Goal: Task Accomplishment & Management: Manage account settings

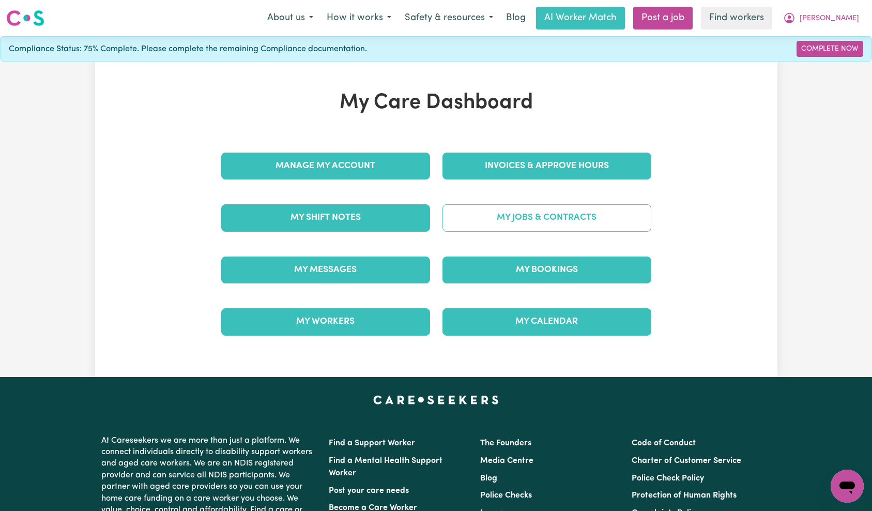
click at [527, 214] on link "My Jobs & Contracts" at bounding box center [547, 217] width 209 height 27
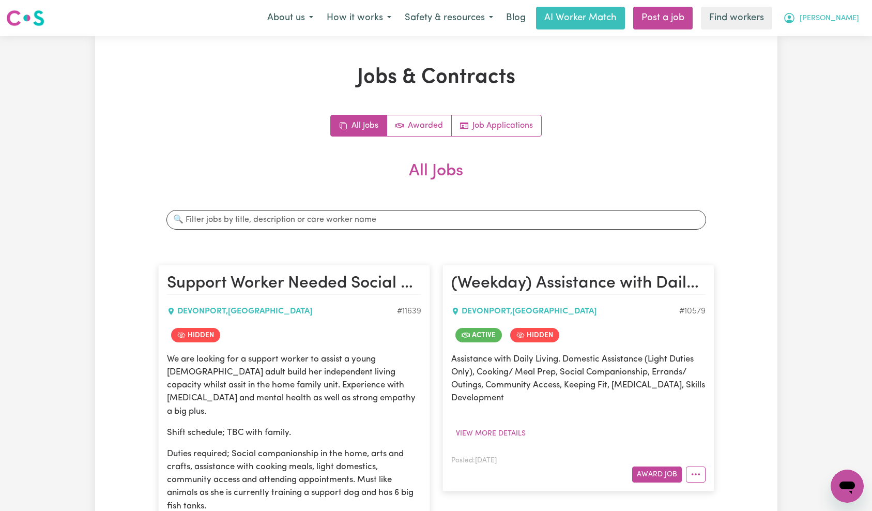
click at [846, 22] on span "[PERSON_NAME]" at bounding box center [829, 18] width 59 height 11
click at [836, 66] on link "Logout" at bounding box center [825, 60] width 82 height 20
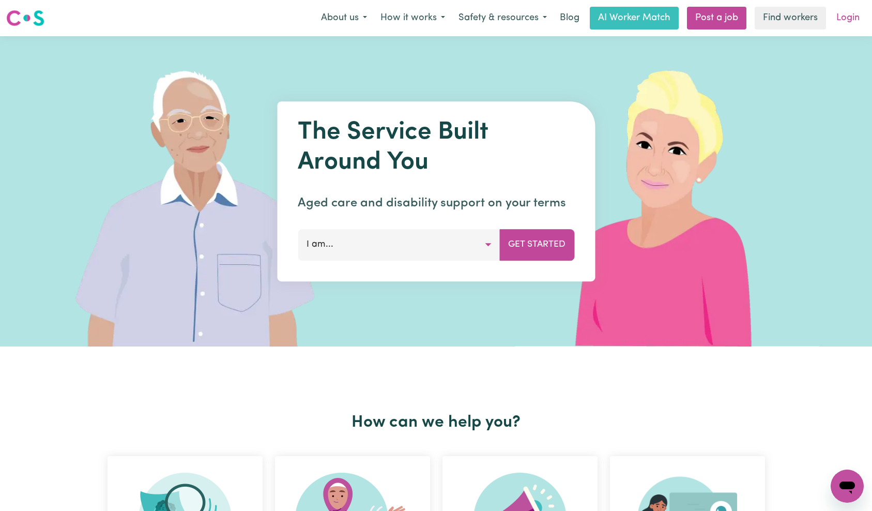
click at [849, 16] on link "Login" at bounding box center [848, 18] width 36 height 23
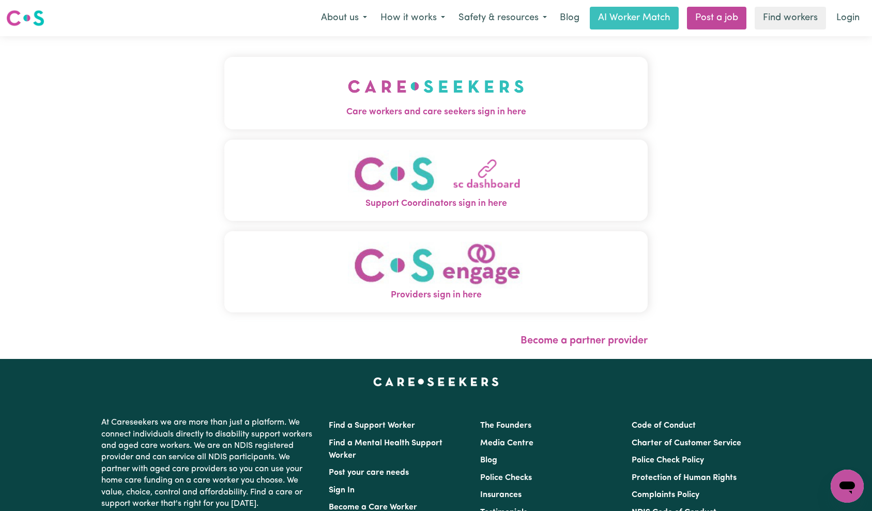
click at [348, 85] on img "Care workers and care seekers sign in here" at bounding box center [436, 86] width 176 height 38
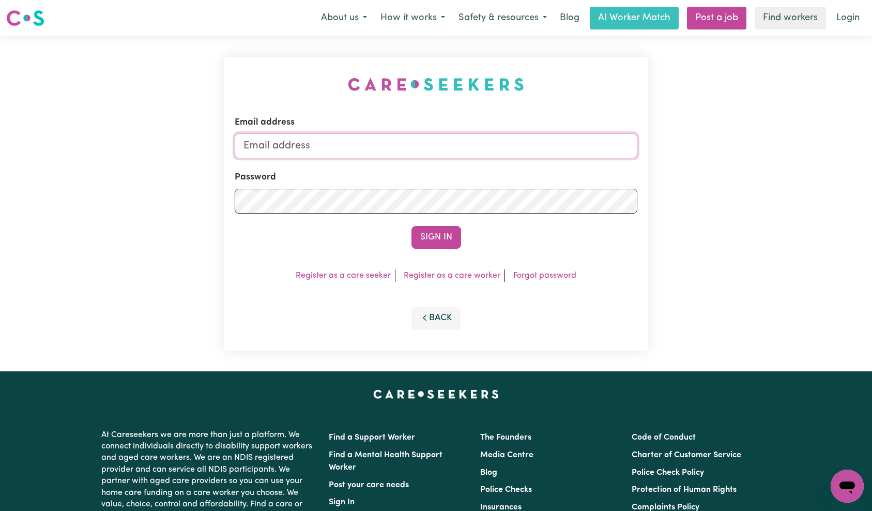
click at [469, 140] on input "Email address" at bounding box center [436, 145] width 403 height 25
type input "superuser~[EMAIL_ADDRESS][DOMAIN_NAME]"
click at [432, 231] on button "Sign In" at bounding box center [437, 237] width 50 height 23
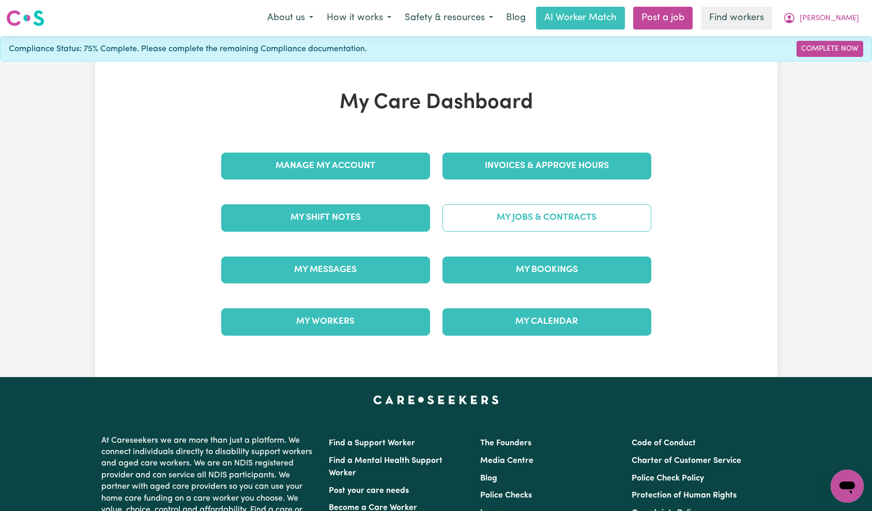
click at [548, 221] on link "My Jobs & Contracts" at bounding box center [547, 217] width 209 height 27
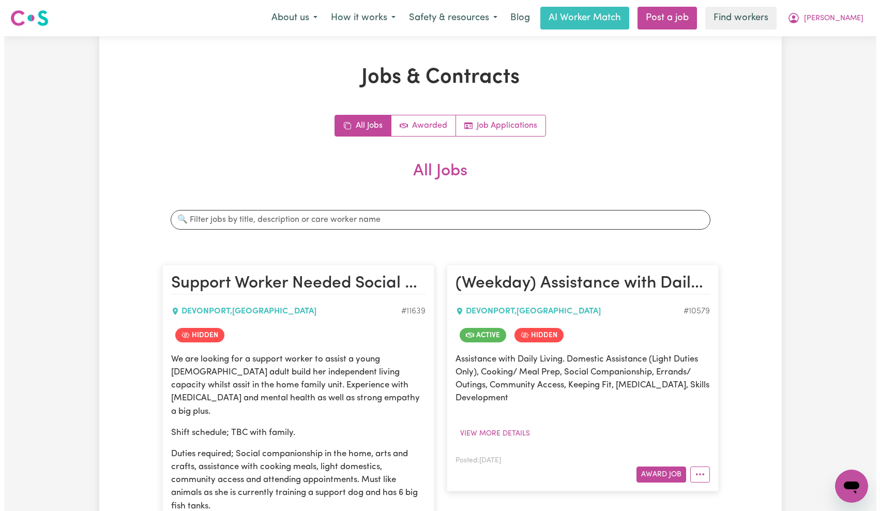
scroll to position [256, 0]
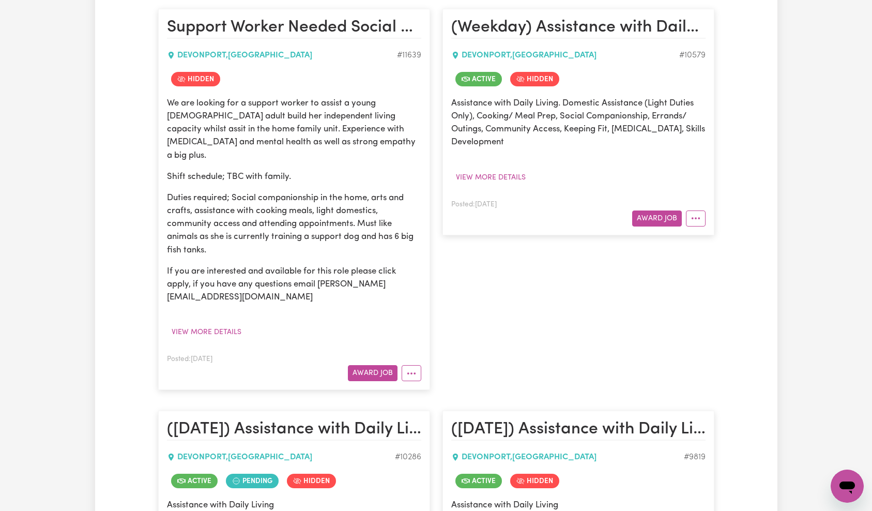
click at [694, 229] on article "(Weekday) Assistance with Daily Living [GEOGRAPHIC_DATA] , [GEOGRAPHIC_DATA] # …" at bounding box center [579, 122] width 272 height 226
click at [695, 217] on icon "More options" at bounding box center [696, 218] width 10 height 10
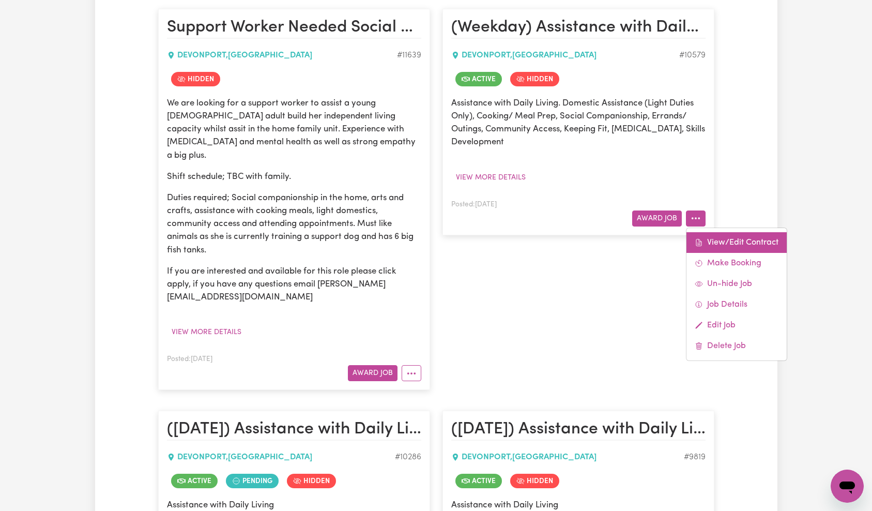
click at [705, 236] on link "View/Edit Contract" at bounding box center [737, 242] width 100 height 21
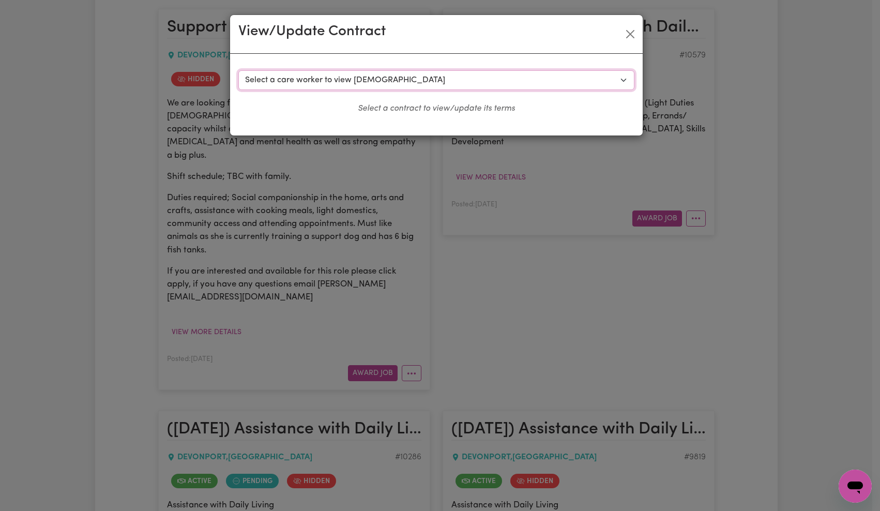
click at [488, 78] on select "Select a care worker to view [DEMOGRAPHIC_DATA] #8035 - [PERSON_NAME] (contract…" at bounding box center [436, 80] width 396 height 20
click at [630, 29] on button "Close" at bounding box center [630, 34] width 17 height 17
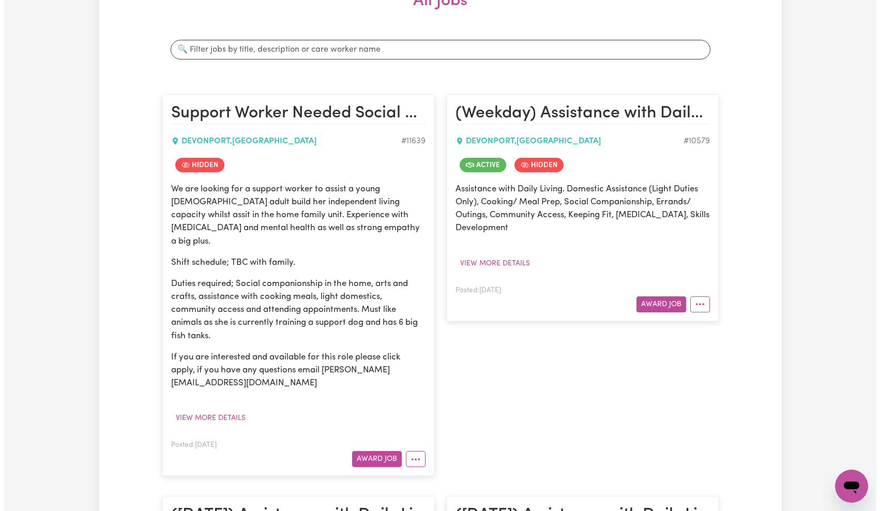
scroll to position [223, 0]
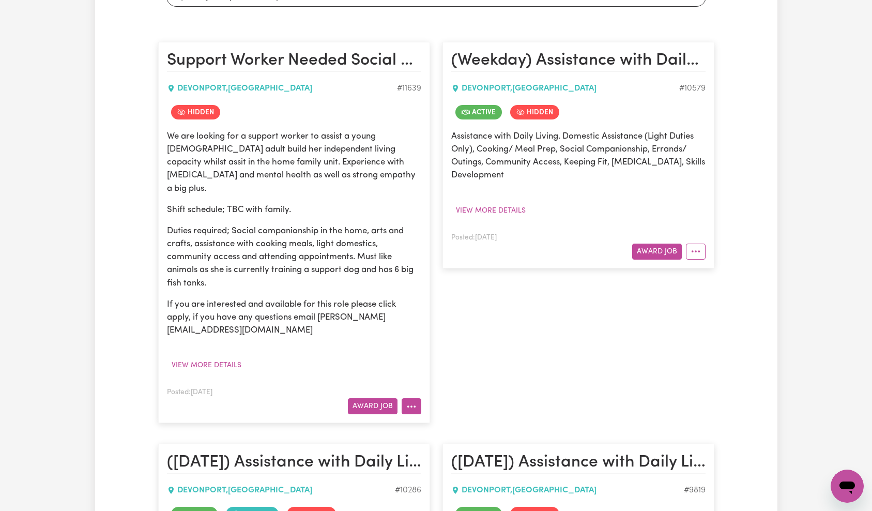
click at [407, 401] on icon "More options" at bounding box center [411, 406] width 10 height 10
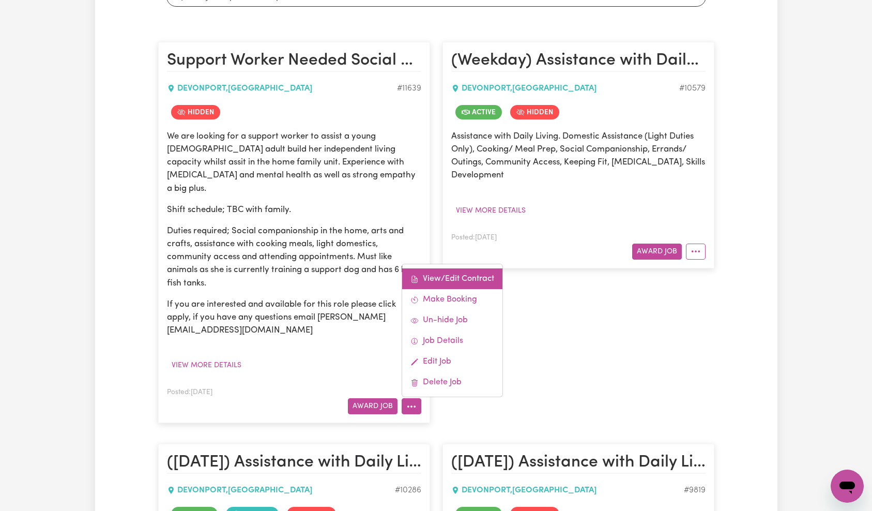
click at [460, 268] on link "View/Edit Contract" at bounding box center [452, 278] width 100 height 21
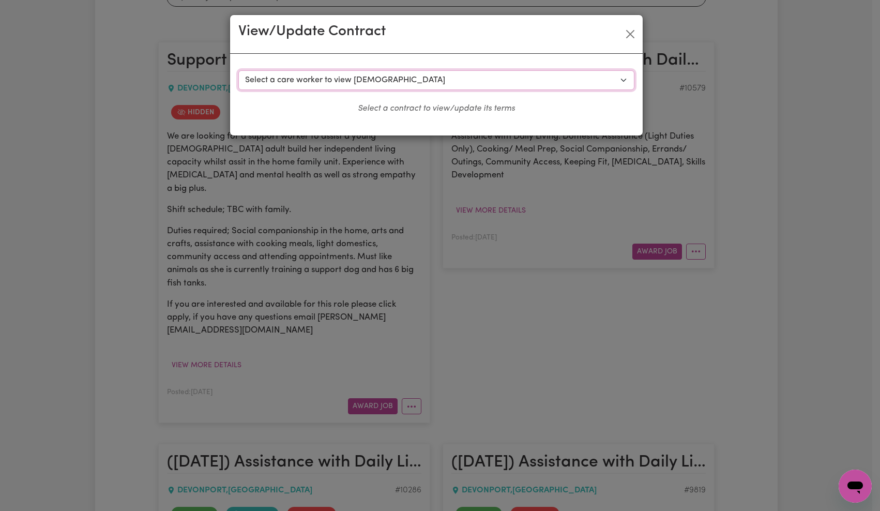
click at [455, 84] on select "Select a care worker to view [DEMOGRAPHIC_DATA] #8687 - [PERSON_NAME] (contract…" at bounding box center [436, 80] width 396 height 20
click at [626, 35] on button "Close" at bounding box center [630, 34] width 17 height 17
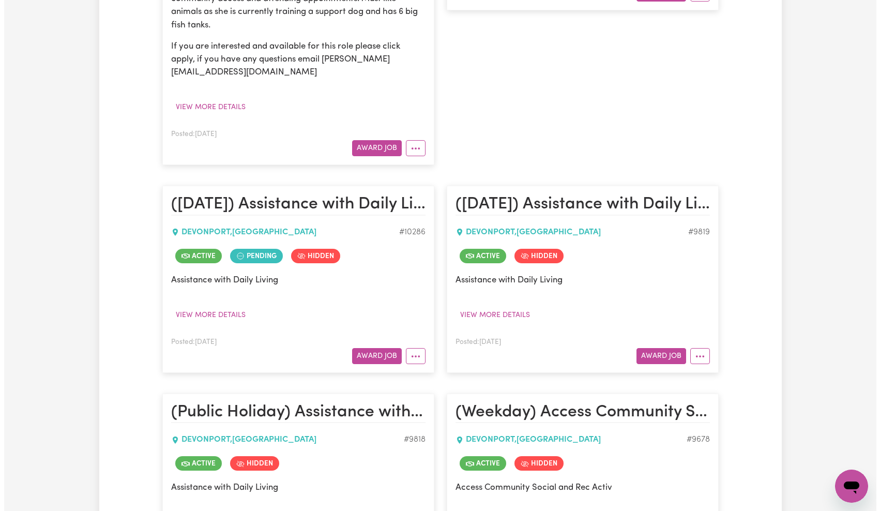
scroll to position [615, 0]
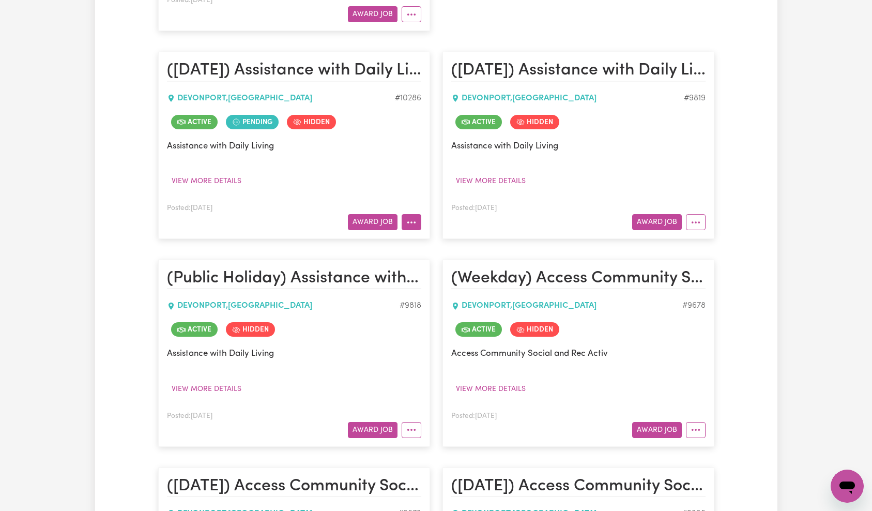
click at [412, 214] on button "More options" at bounding box center [412, 222] width 20 height 16
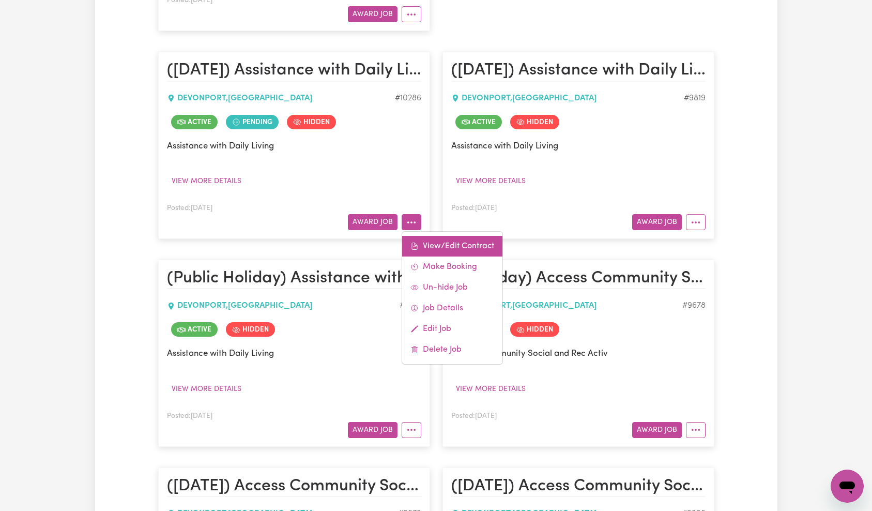
click at [452, 236] on link "View/Edit Contract" at bounding box center [452, 246] width 100 height 21
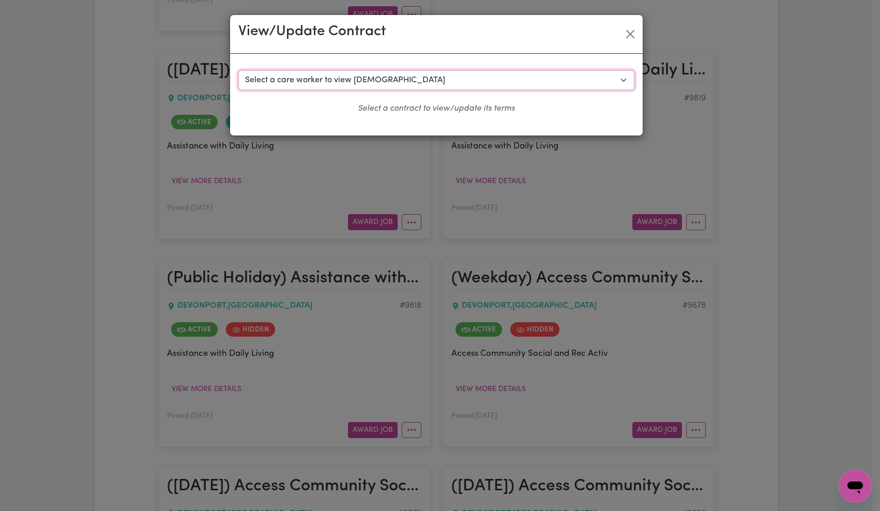
click at [440, 82] on select "Select a care worker to view [DEMOGRAPHIC_DATA] #7887 - [PERSON_NAME] (contract…" at bounding box center [436, 80] width 396 height 20
click at [622, 37] on button "Close" at bounding box center [630, 34] width 17 height 17
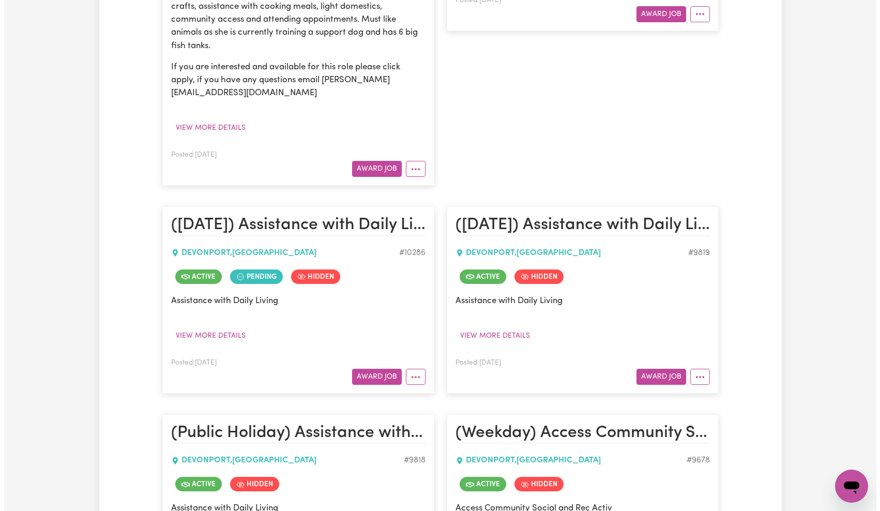
scroll to position [586, 0]
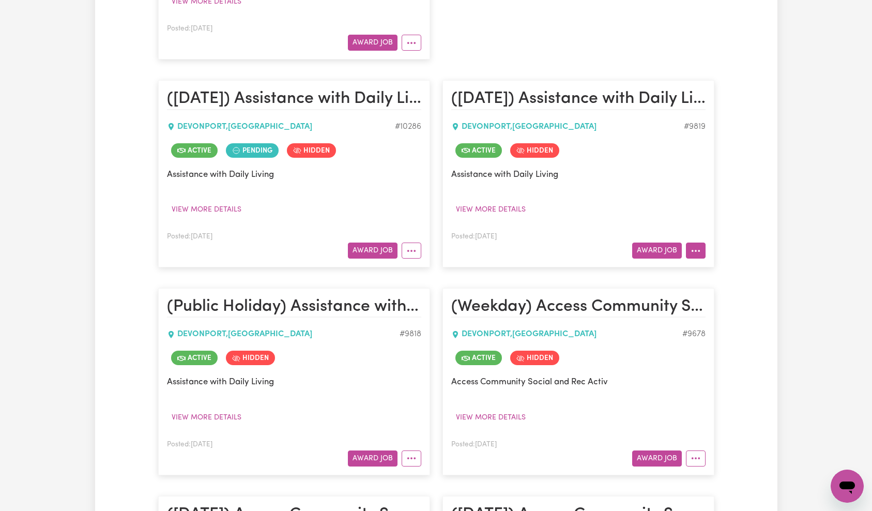
click at [700, 242] on button "More options" at bounding box center [696, 250] width 20 height 16
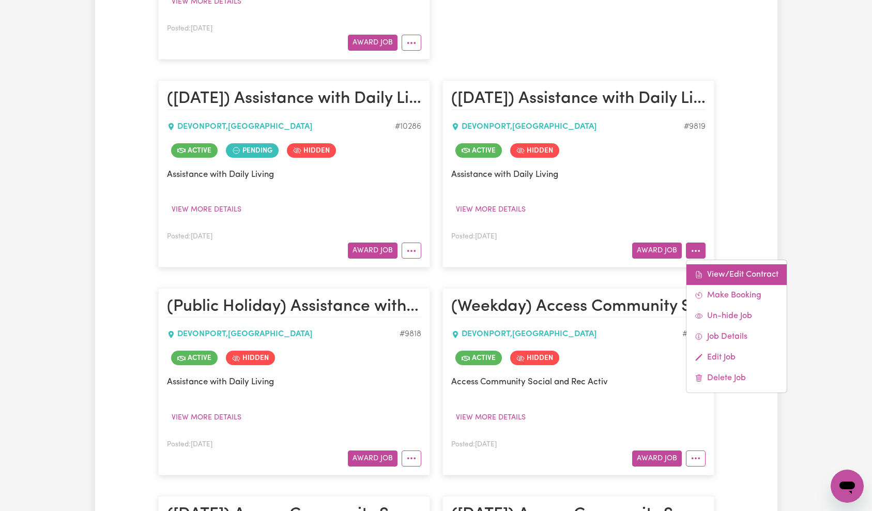
click at [717, 264] on link "View/Edit Contract" at bounding box center [737, 274] width 100 height 21
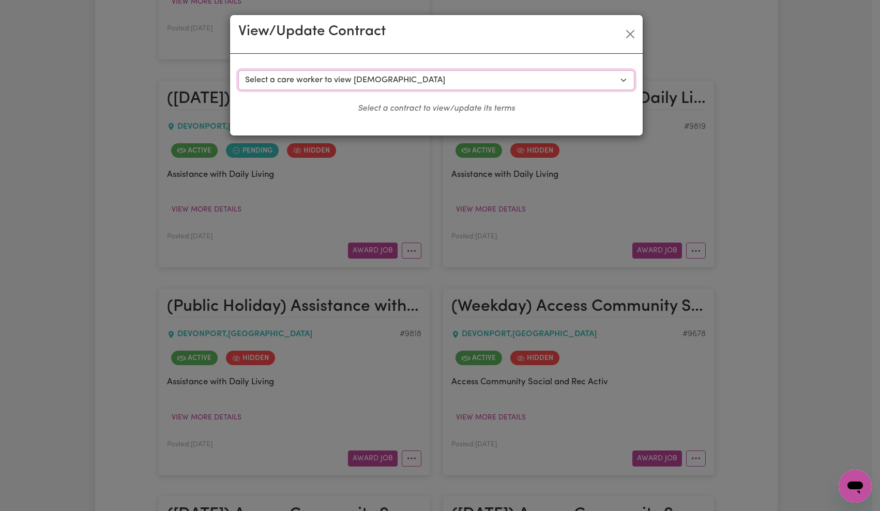
click at [448, 79] on select "Select a care worker to view [DEMOGRAPHIC_DATA] #7657 - [PERSON_NAME] (contract…" at bounding box center [436, 80] width 396 height 20
select select "9840"
select select "[DATE]"
select select "ASSISTANCE_SELF_CARE"
select select "ONE"
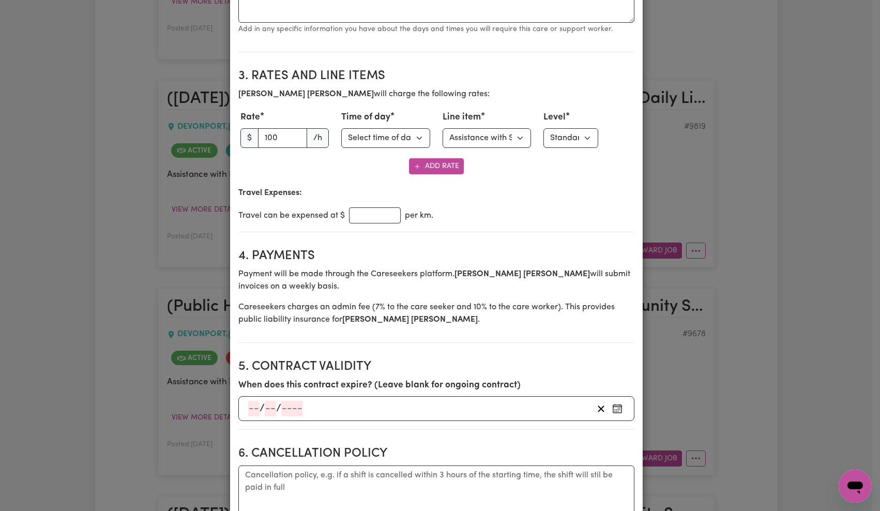
scroll to position [413, 0]
